Goal: Transaction & Acquisition: Purchase product/service

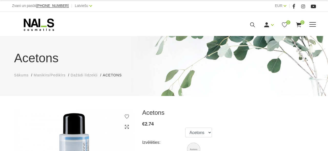
click at [254, 26] on use at bounding box center [252, 24] width 5 height 5
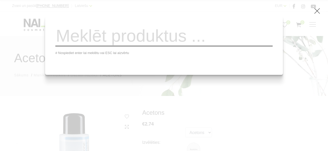
paste input "Brush Cleaner"
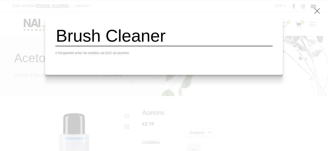
type input "Brush Cleaner"
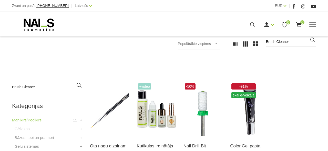
scroll to position [84, 0]
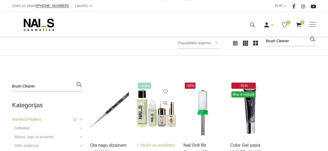
click at [155, 121] on img at bounding box center [156, 108] width 39 height 54
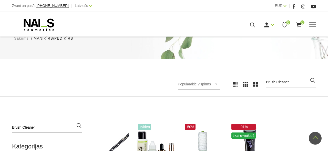
scroll to position [37, 0]
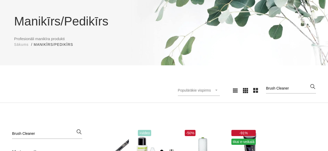
click at [313, 86] on icon "button" at bounding box center [313, 86] width 6 height 6
click at [300, 91] on input "Brush Cleaner" at bounding box center [291, 88] width 50 height 10
drag, startPoint x: 300, startPoint y: 91, endPoint x: 246, endPoint y: 90, distance: 53.9
click at [266, 90] on input "Brush Cleaner" at bounding box center [291, 88] width 50 height 10
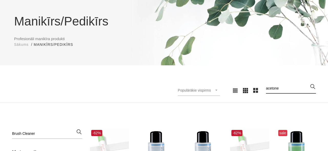
type input "acetone"
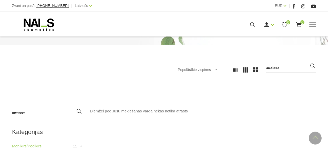
scroll to position [54, 0]
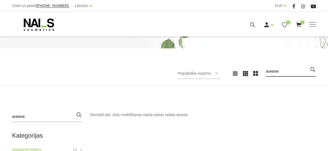
click at [286, 71] on input "acetone" at bounding box center [291, 71] width 50 height 10
type input "aceton"
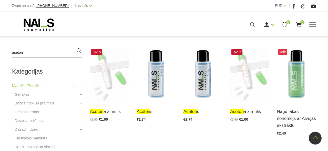
scroll to position [117, 0]
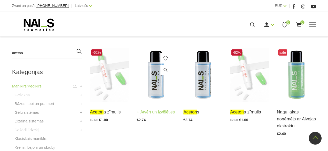
click at [154, 85] on img at bounding box center [156, 75] width 39 height 54
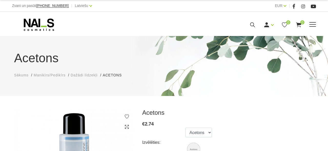
click at [255, 24] on icon at bounding box center [253, 25] width 6 height 6
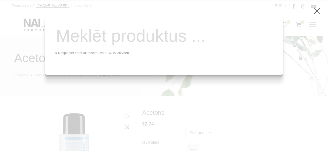
click at [217, 40] on input "search" at bounding box center [164, 35] width 218 height 21
paste input "Wipe Off Solution 3in1"
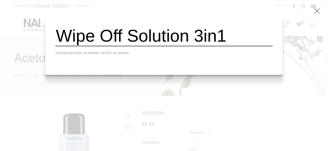
type input "Wipe Off Solution 3in1"
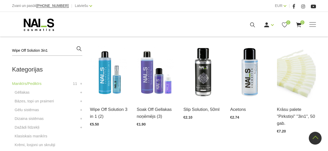
scroll to position [119, 0]
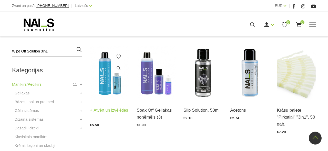
click at [107, 78] on img at bounding box center [109, 73] width 39 height 54
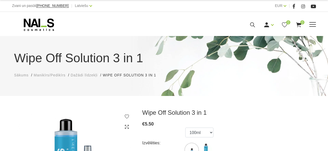
click at [252, 26] on icon at bounding box center [253, 25] width 6 height 6
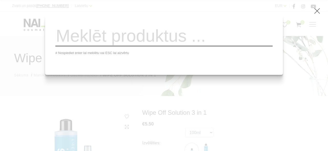
click at [216, 44] on input "search" at bounding box center [164, 35] width 218 height 21
paste input "Soft Silk Sanitizer"
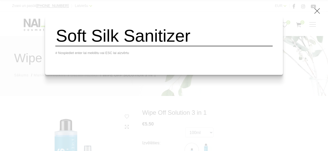
type input "Soft Silk Sanitizer"
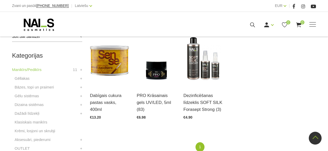
scroll to position [131, 0]
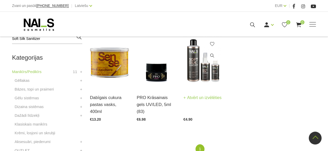
click at [202, 74] on img at bounding box center [203, 61] width 39 height 54
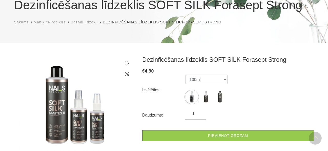
scroll to position [5, 0]
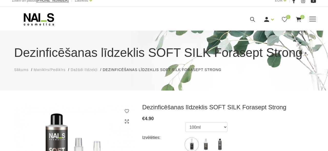
click at [252, 22] on icon at bounding box center [253, 19] width 6 height 6
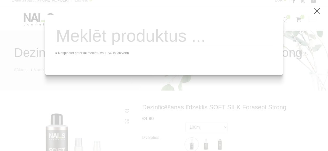
click at [202, 39] on input "search" at bounding box center [164, 35] width 218 height 21
paste input ", Brush Cleaner"
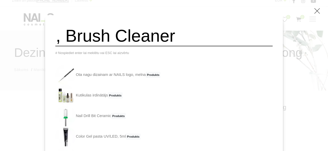
click at [72, 42] on input ", Brush Cleaner" at bounding box center [164, 35] width 218 height 21
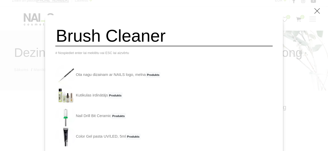
type input "Brush Cleaner"
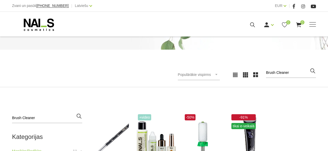
scroll to position [125, 0]
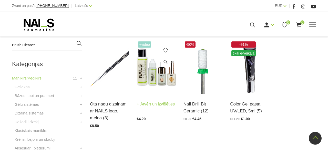
click at [166, 92] on img at bounding box center [156, 67] width 39 height 54
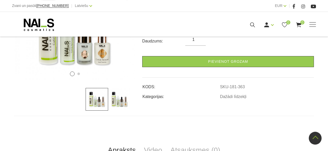
scroll to position [126, 0]
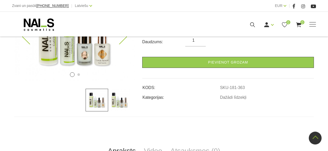
click at [124, 40] on icon at bounding box center [119, 36] width 15 height 15
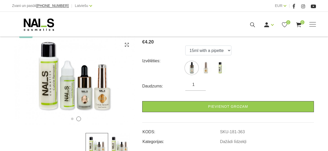
scroll to position [81, 0]
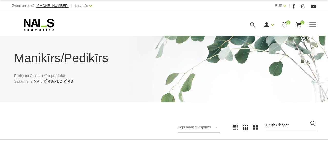
scroll to position [122, 0]
